Goal: Task Accomplishment & Management: Manage account settings

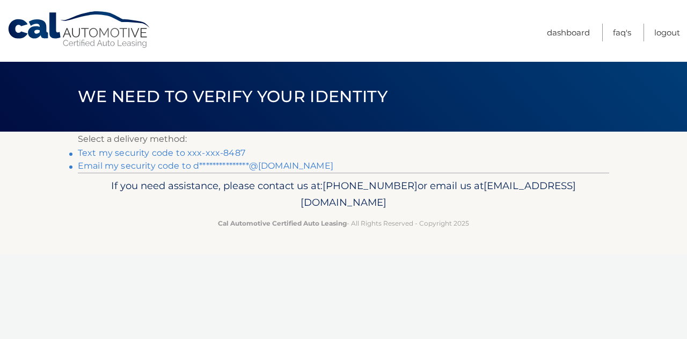
click at [209, 152] on link "Text my security code to xxx-xxx-8487" at bounding box center [161, 153] width 167 height 10
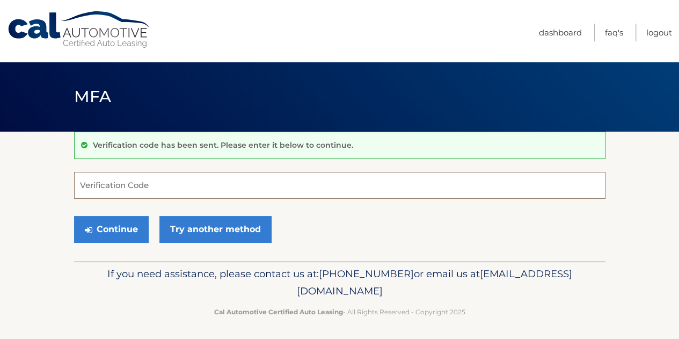
click at [166, 177] on input "Verification Code" at bounding box center [339, 185] width 531 height 27
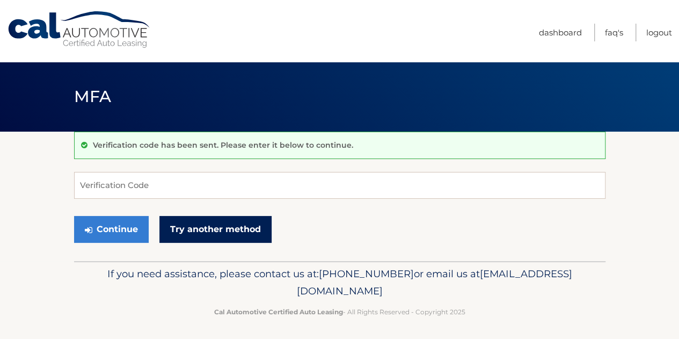
click at [203, 235] on link "Try another method" at bounding box center [215, 229] width 112 height 27
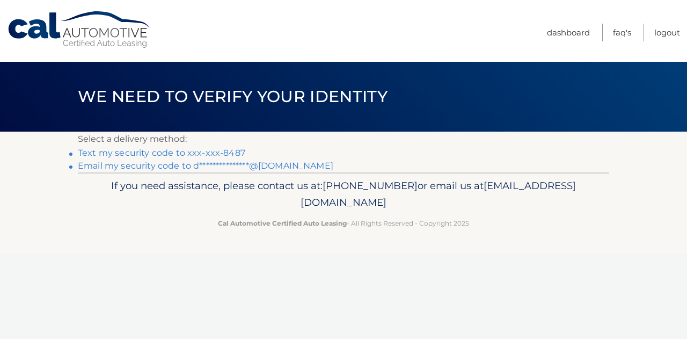
click at [203, 148] on link "Text my security code to xxx-xxx-8487" at bounding box center [161, 153] width 167 height 10
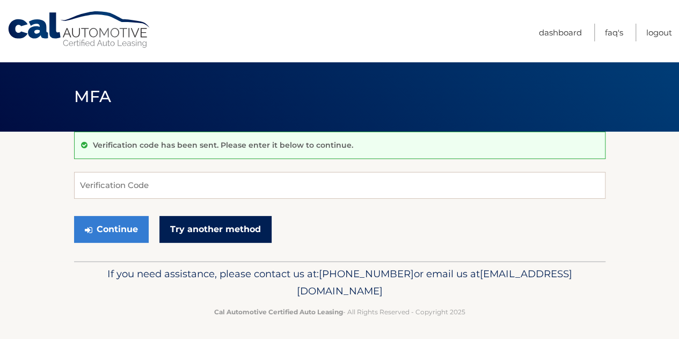
click at [202, 225] on link "Try another method" at bounding box center [215, 229] width 112 height 27
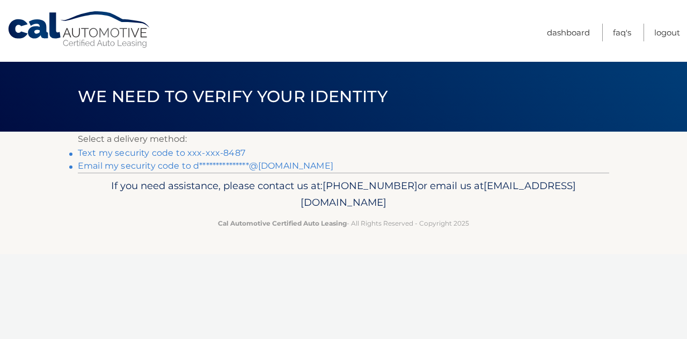
click at [182, 168] on link "**********" at bounding box center [205, 165] width 255 height 10
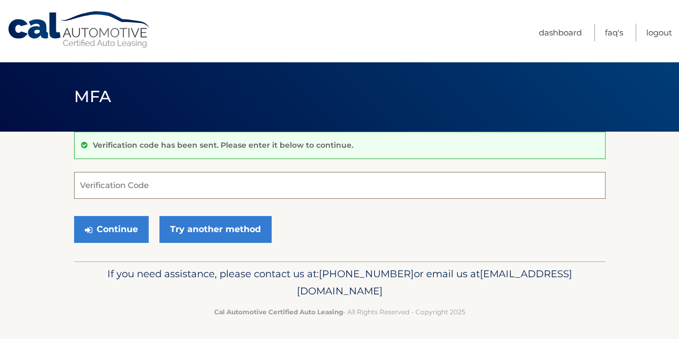
click at [169, 188] on input "Verification Code" at bounding box center [339, 185] width 531 height 27
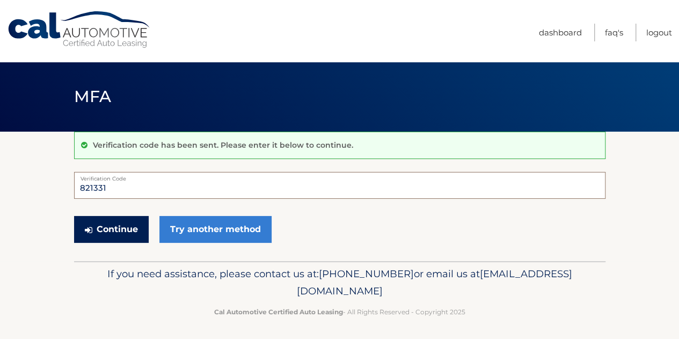
type input "821331"
click at [125, 221] on button "Continue" at bounding box center [111, 229] width 75 height 27
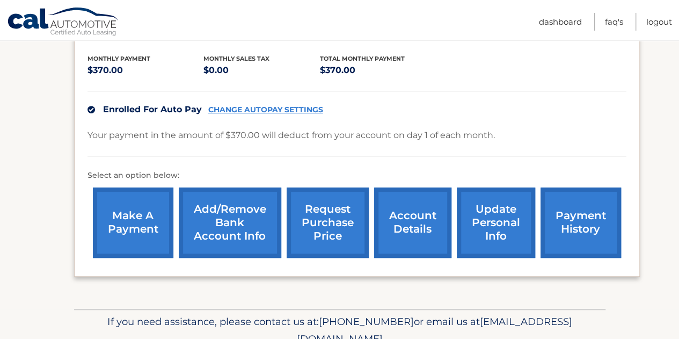
scroll to position [222, 0]
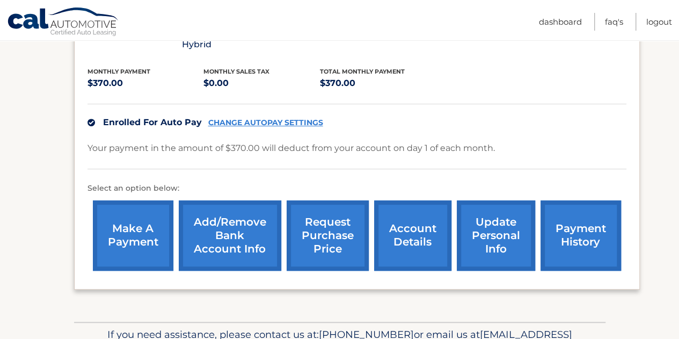
click at [295, 120] on link "CHANGE AUTOPAY SETTINGS" at bounding box center [265, 122] width 115 height 9
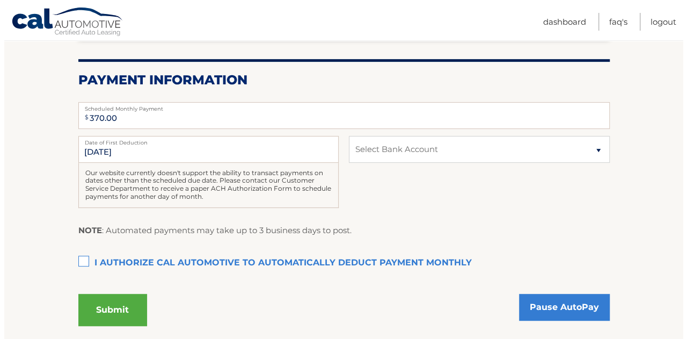
scroll to position [201, 0]
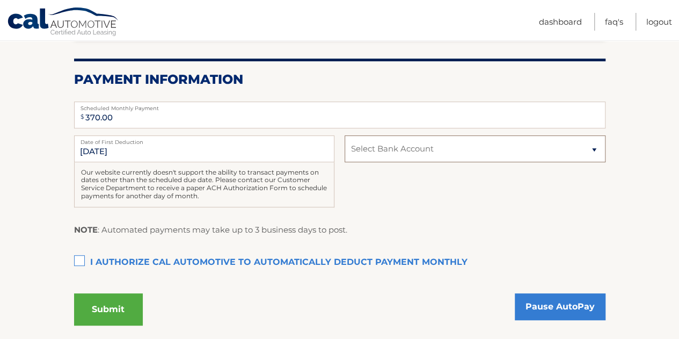
click at [385, 152] on select "Select Bank Account Checking CAPITAL ONE N.A. *****8111 Checking JPMORGAN CHASE…" at bounding box center [475, 148] width 260 height 27
select select "ZmY2MmM0ZjktNDM2My00YWYzLTgzMTItMWEzYTFlM2YwMDFk"
click at [345, 135] on select "Select Bank Account Checking CAPITAL ONE N.A. *****8111 Checking JPMORGAN CHASE…" at bounding box center [475, 148] width 260 height 27
click at [79, 255] on label "I authorize cal automotive to automatically deduct payment monthly This checkbo…" at bounding box center [339, 262] width 531 height 21
click at [0, 0] on input "I authorize cal automotive to automatically deduct payment monthly This checkbo…" at bounding box center [0, 0] width 0 height 0
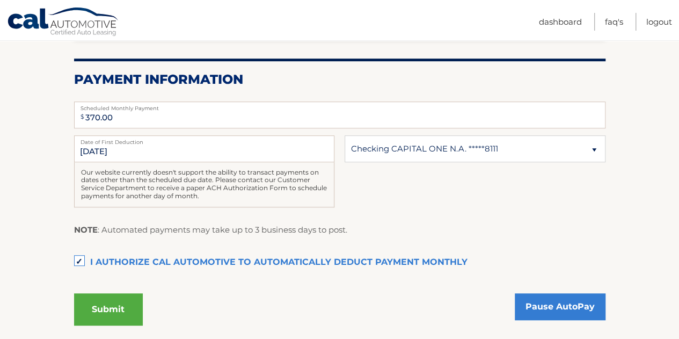
click at [112, 299] on button "Submit" at bounding box center [108, 309] width 69 height 32
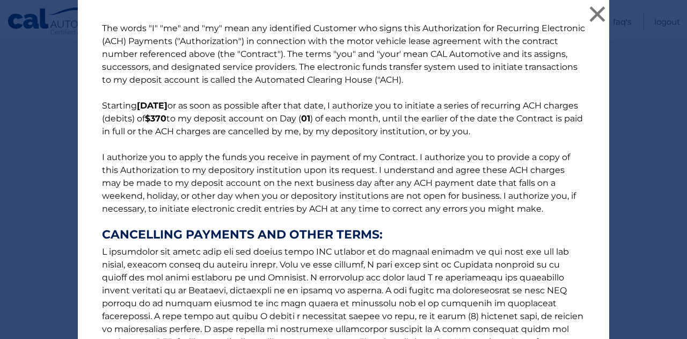
scroll to position [168, 0]
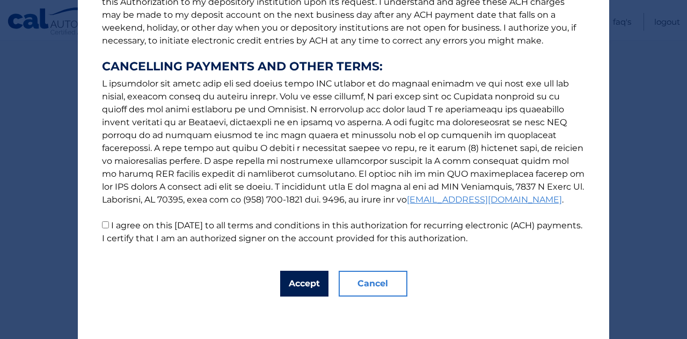
click at [280, 287] on button "Accept" at bounding box center [304, 283] width 48 height 26
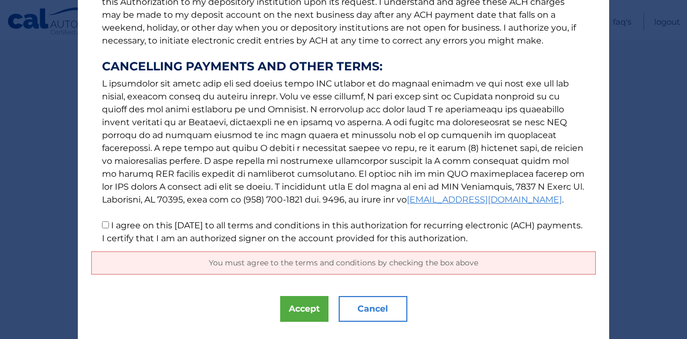
click at [156, 225] on label "I agree on this 09/29/2025 to all terms and conditions in this authorization fo…" at bounding box center [342, 231] width 480 height 23
click at [109, 225] on input "I agree on this 09/29/2025 to all terms and conditions in this authorization fo…" at bounding box center [105, 224] width 7 height 7
checkbox input "true"
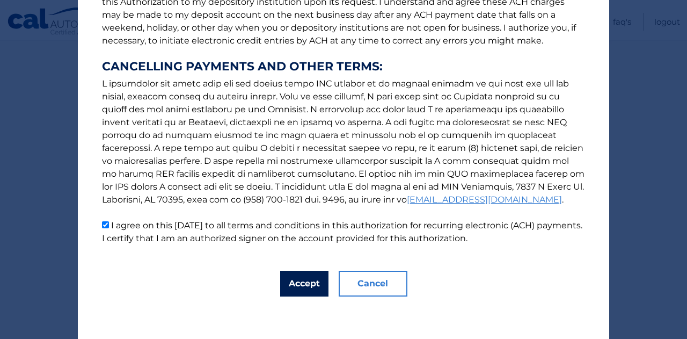
click at [309, 276] on button "Accept" at bounding box center [304, 283] width 48 height 26
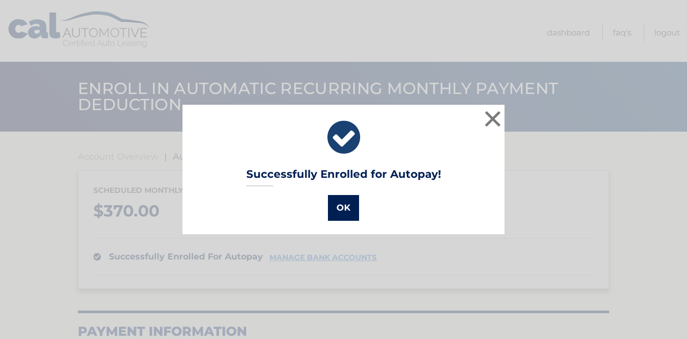
click at [340, 206] on button "OK" at bounding box center [343, 208] width 31 height 26
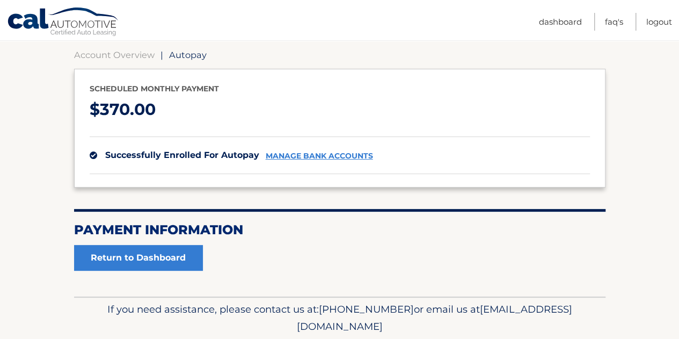
scroll to position [140, 0]
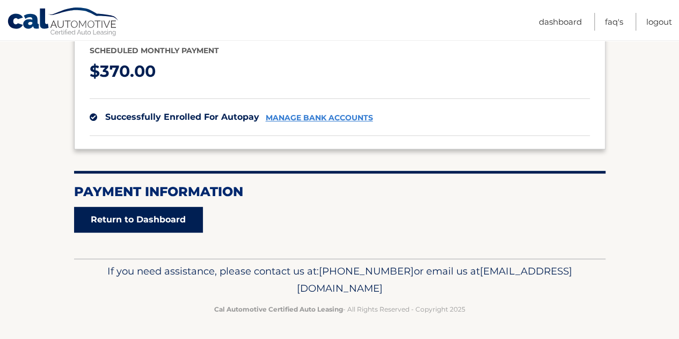
click at [169, 214] on link "Return to Dashboard" at bounding box center [138, 220] width 129 height 26
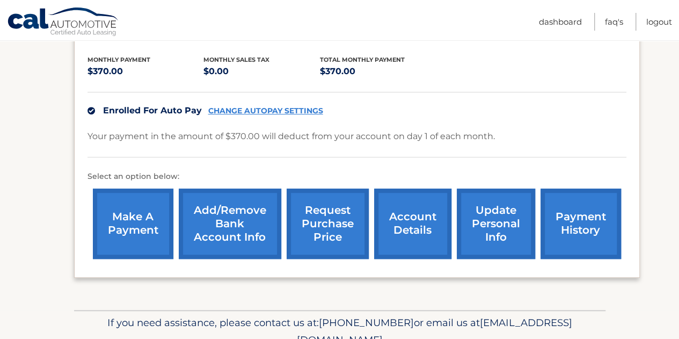
scroll to position [235, 0]
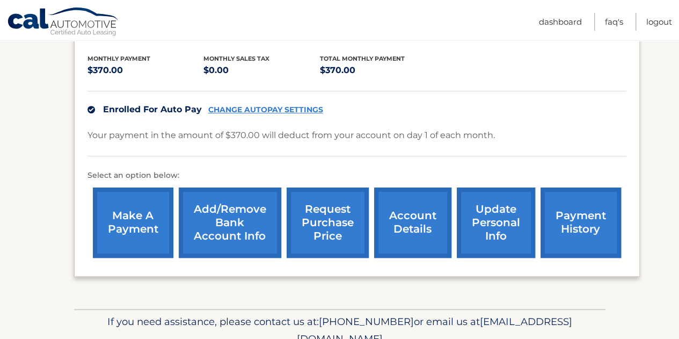
click at [575, 208] on link "payment history" at bounding box center [580, 222] width 80 height 70
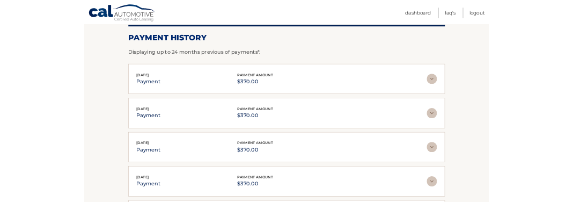
scroll to position [155, 0]
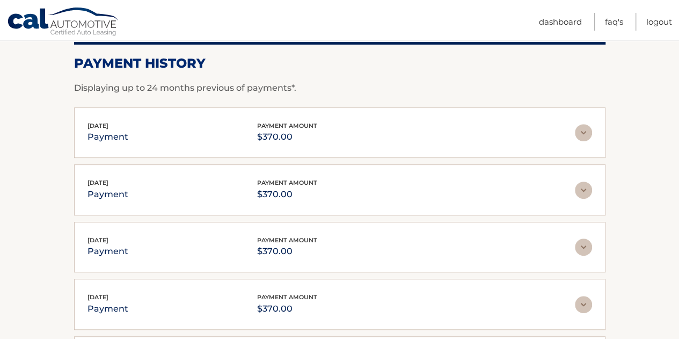
click at [583, 128] on img at bounding box center [583, 132] width 17 height 17
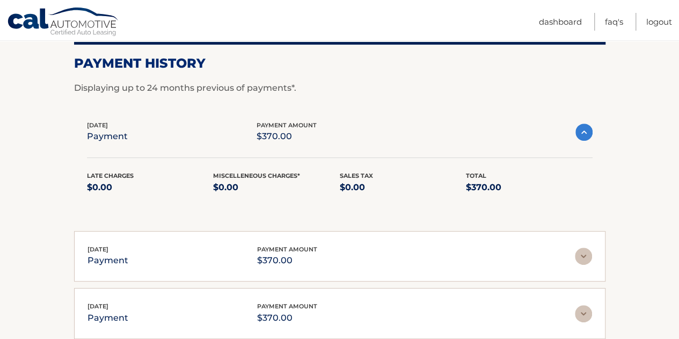
click at [583, 128] on img at bounding box center [583, 131] width 17 height 17
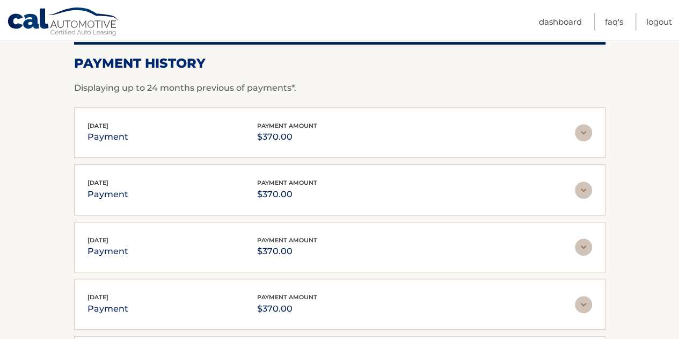
click at [579, 196] on img at bounding box center [583, 189] width 17 height 17
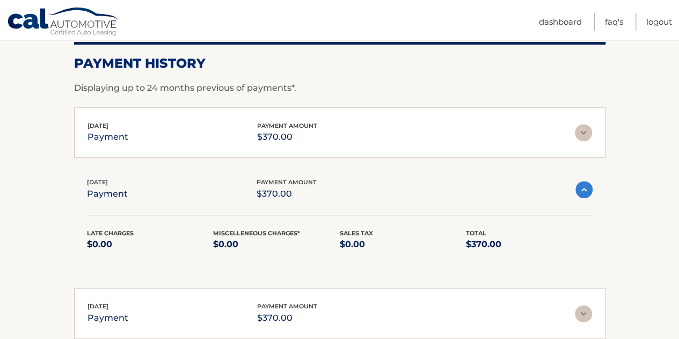
click at [579, 196] on img at bounding box center [583, 189] width 17 height 17
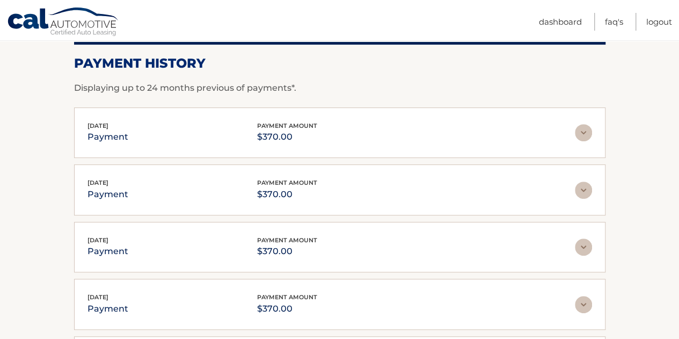
click at [589, 136] on img at bounding box center [583, 132] width 17 height 17
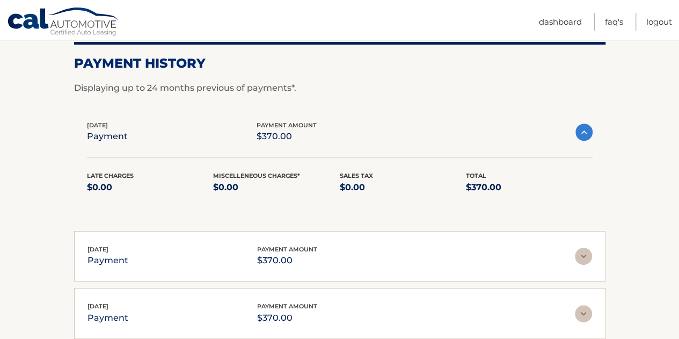
click at [589, 136] on img at bounding box center [583, 131] width 17 height 17
